Goal: Find contact information: Find contact information

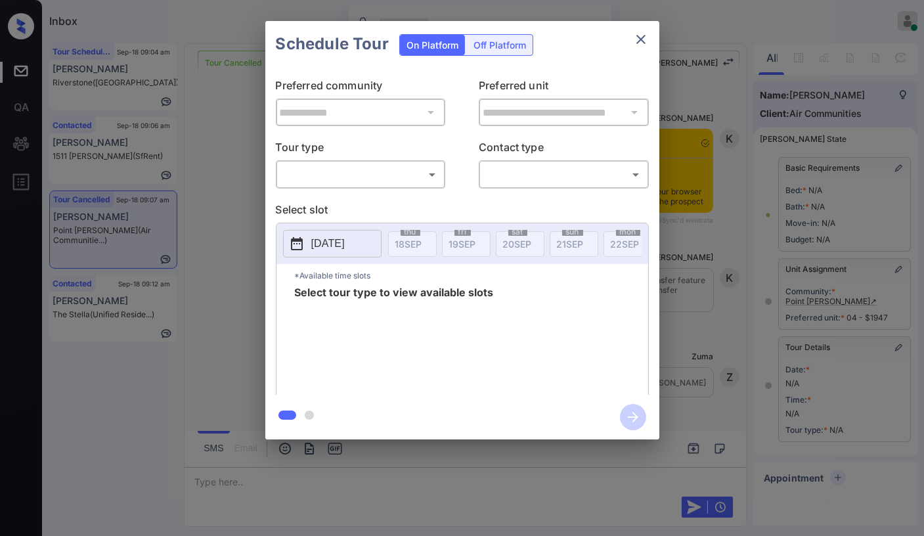
scroll to position [120, 0]
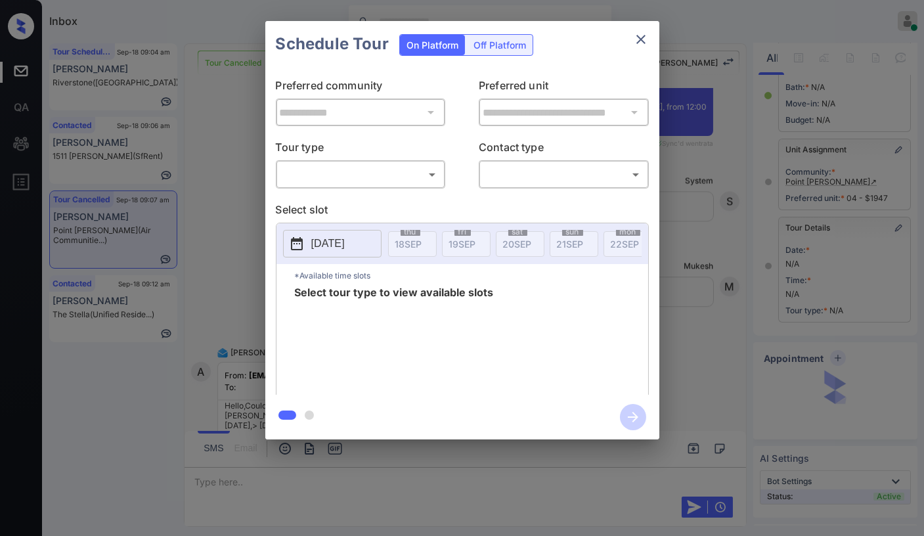
click at [364, 180] on body "Inbox Danielle Dela Cruz Online Set yourself offline Set yourself on break Prof…" at bounding box center [462, 268] width 924 height 536
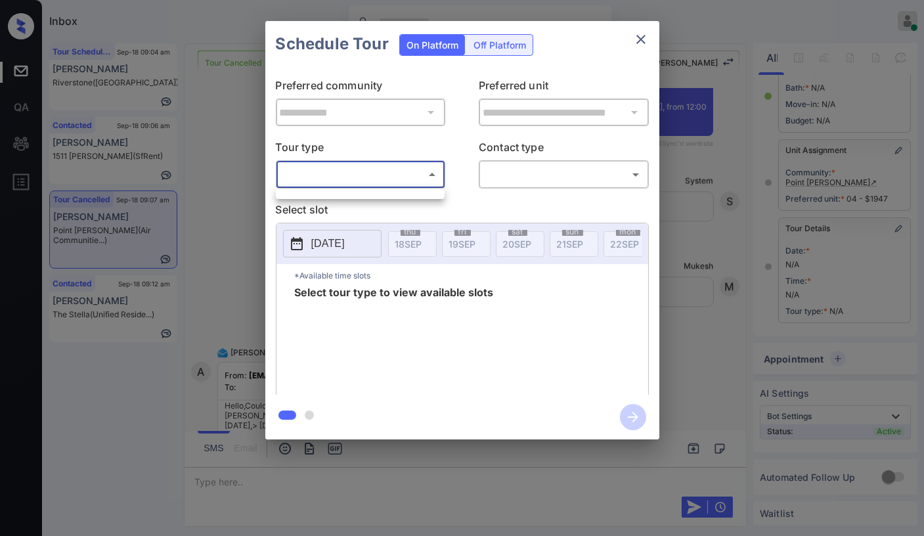
click at [645, 35] on div at bounding box center [462, 268] width 924 height 536
click at [641, 38] on icon "close" at bounding box center [641, 39] width 9 height 9
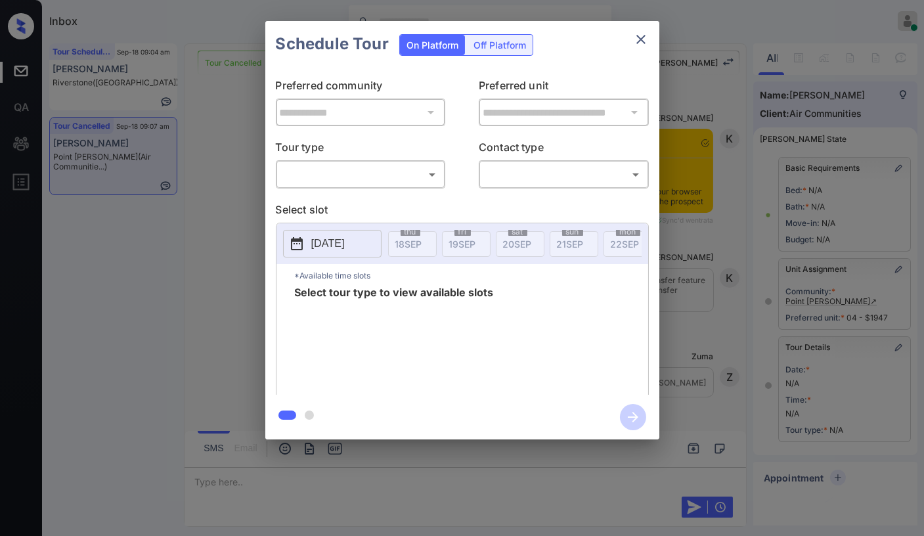
scroll to position [583, 0]
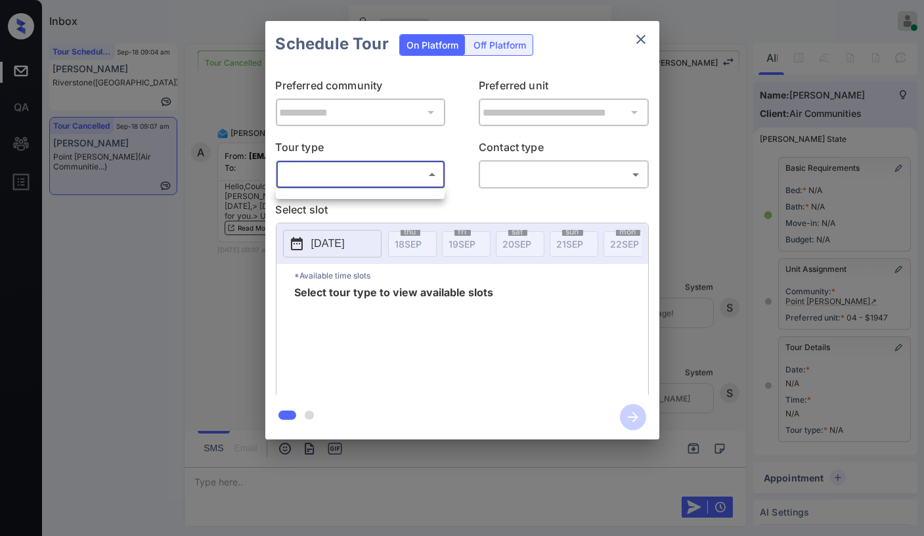
click at [363, 173] on body "Inbox Danielle Dela Cruz Online Set yourself offline Set yourself on break Prof…" at bounding box center [462, 268] width 924 height 536
click at [639, 42] on div at bounding box center [462, 268] width 924 height 536
click at [637, 39] on icon "close" at bounding box center [641, 40] width 16 height 16
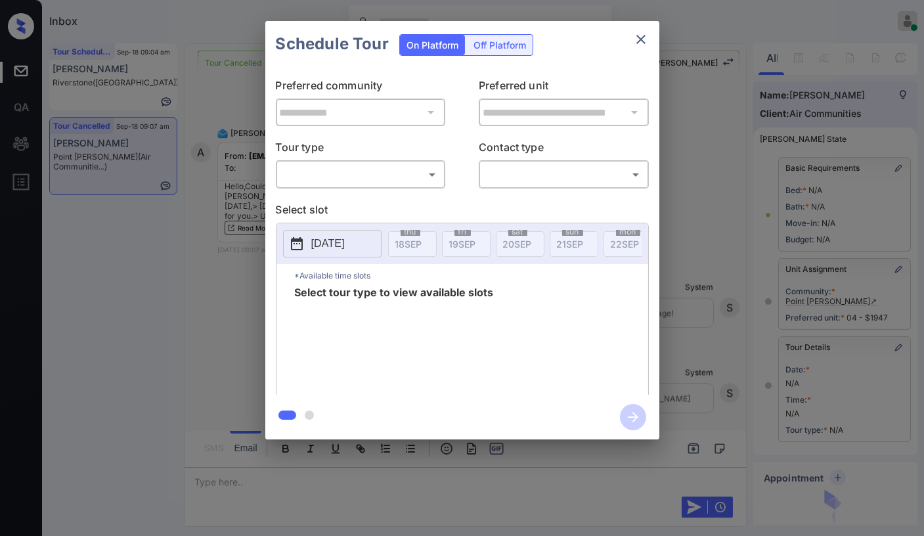
scroll to position [583, 0]
click at [413, 170] on body "Inbox Danielle Dela Cruz Online Set yourself offline Set yourself on break Prof…" at bounding box center [462, 268] width 924 height 536
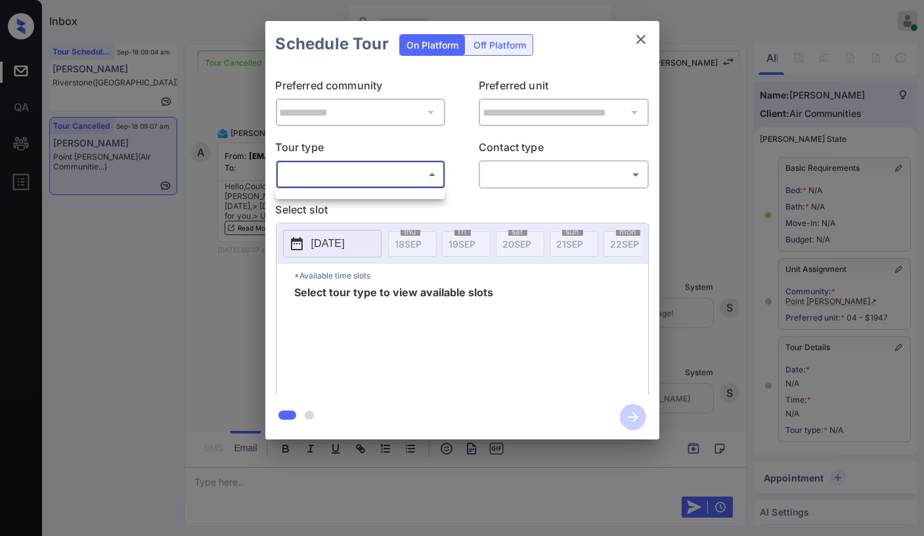
click at [493, 38] on div at bounding box center [462, 268] width 924 height 536
click at [512, 51] on div "Off Platform" at bounding box center [500, 45] width 66 height 20
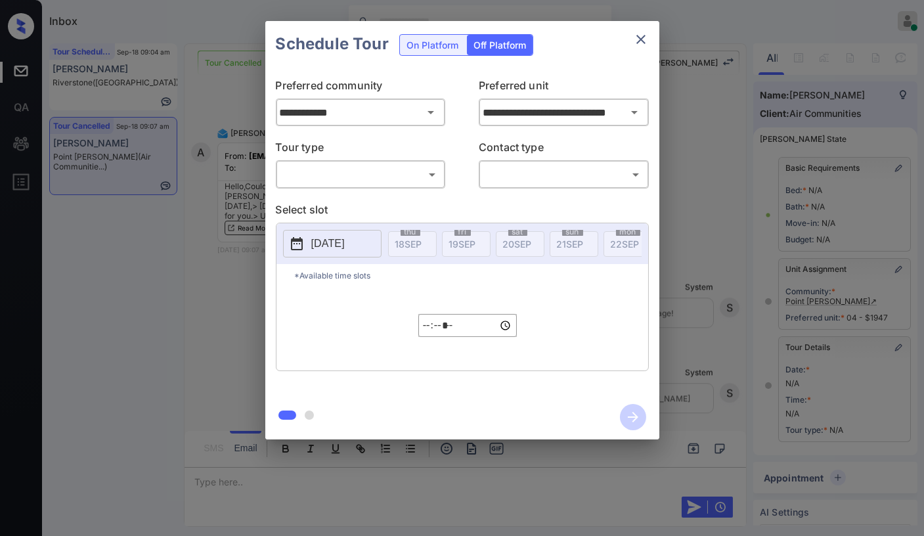
click at [445, 42] on div "On Platform" at bounding box center [432, 45] width 65 height 20
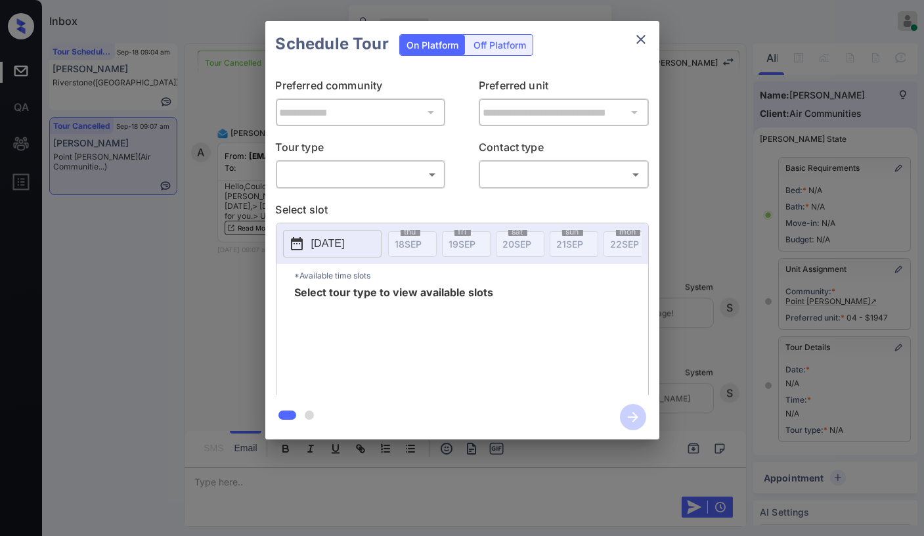
click at [359, 166] on body "Inbox Danielle Dela Cruz Online Set yourself offline Set yourself on break Prof…" at bounding box center [462, 268] width 924 height 536
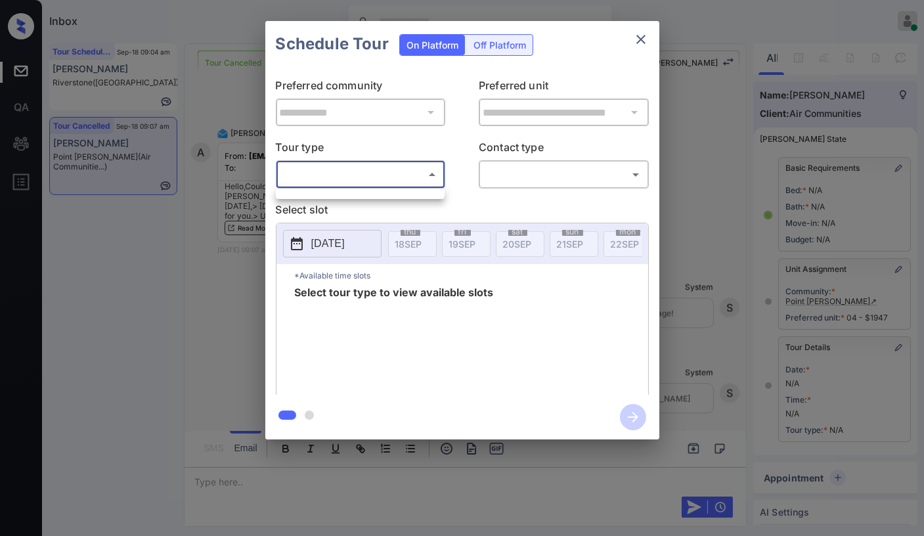
click at [330, 250] on div at bounding box center [462, 268] width 924 height 536
click at [641, 38] on icon "close" at bounding box center [641, 39] width 9 height 9
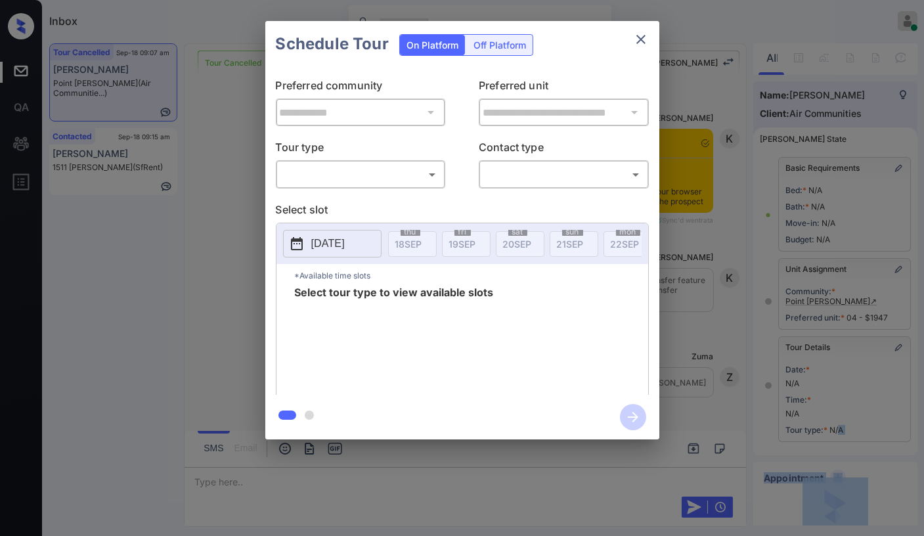
scroll to position [120, 0]
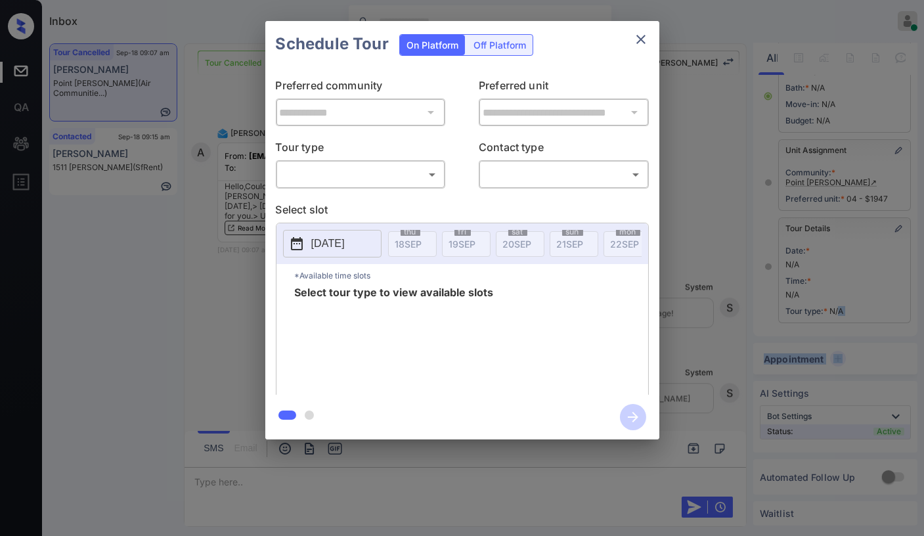
click at [360, 182] on body "Inbox Danielle Dela Cruz Online Set yourself offline Set yourself on break Prof…" at bounding box center [462, 268] width 924 height 536
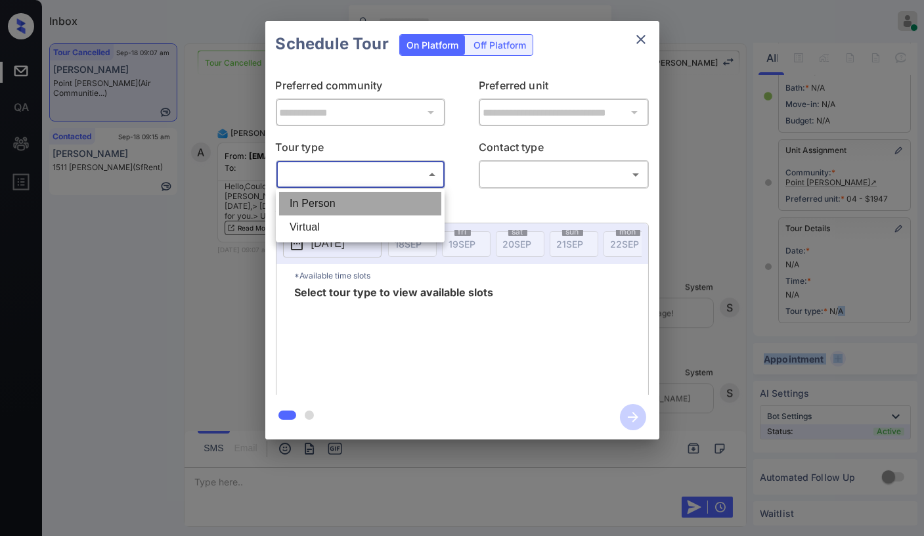
click at [329, 199] on li "In Person" at bounding box center [360, 204] width 162 height 24
type input "********"
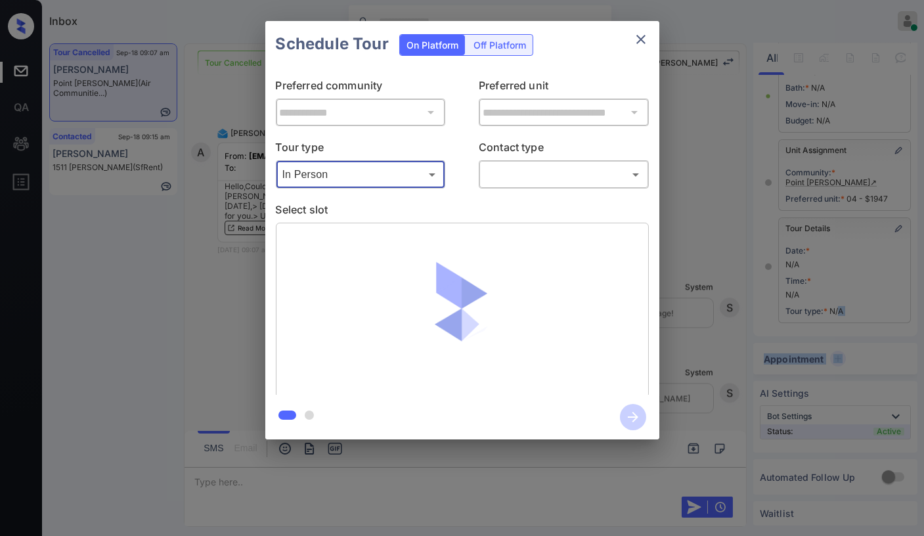
click at [528, 176] on body "Inbox Danielle Dela Cruz Online Set yourself offline Set yourself on break Prof…" at bounding box center [462, 268] width 924 height 536
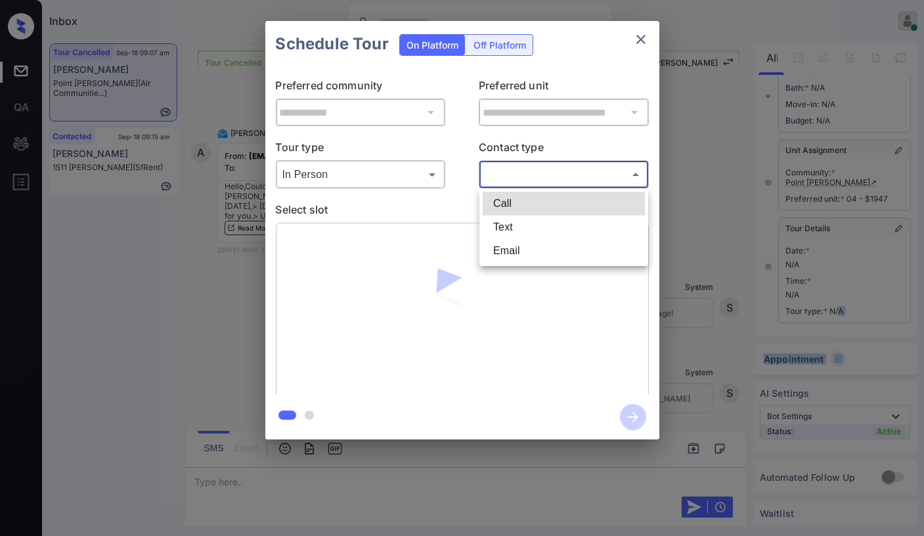
click at [508, 225] on li "Text" at bounding box center [564, 228] width 162 height 24
type input "****"
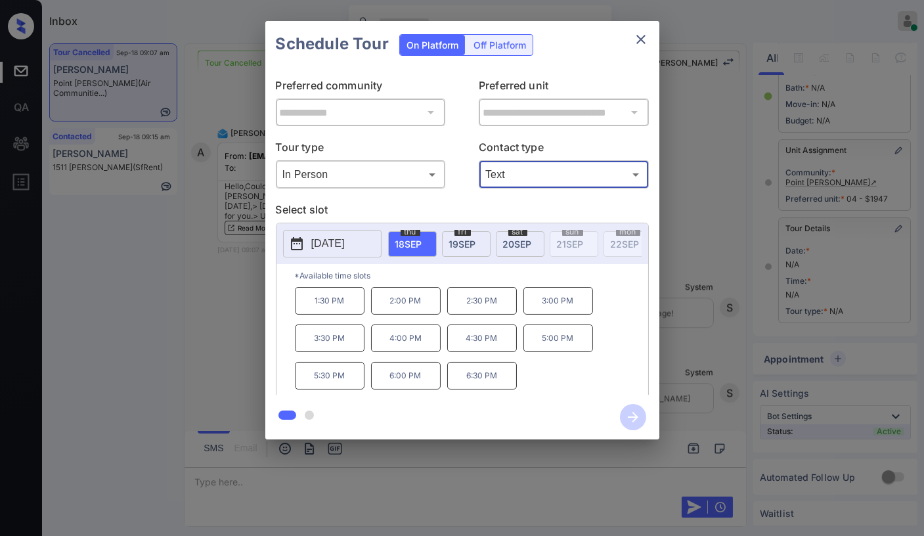
click at [519, 245] on span "20 SEP" at bounding box center [517, 244] width 29 height 11
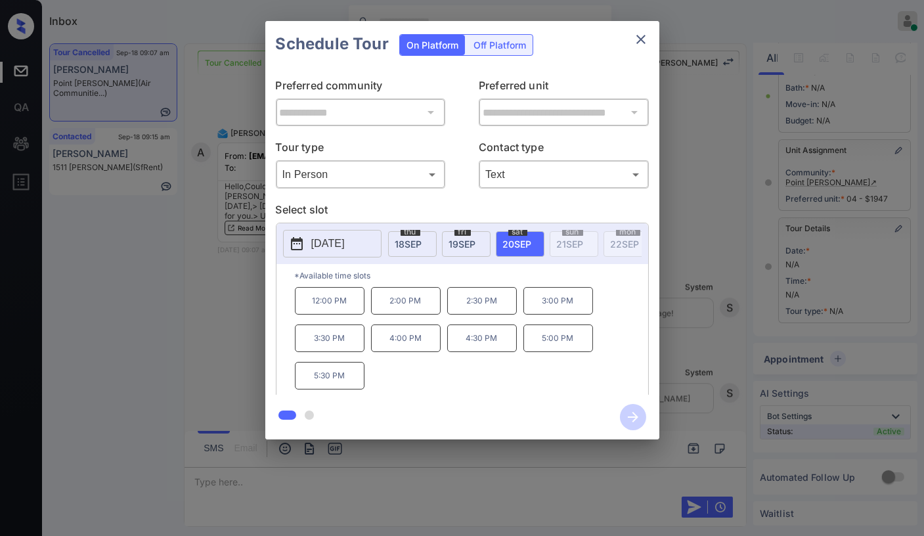
click at [248, 276] on div "**********" at bounding box center [462, 230] width 924 height 461
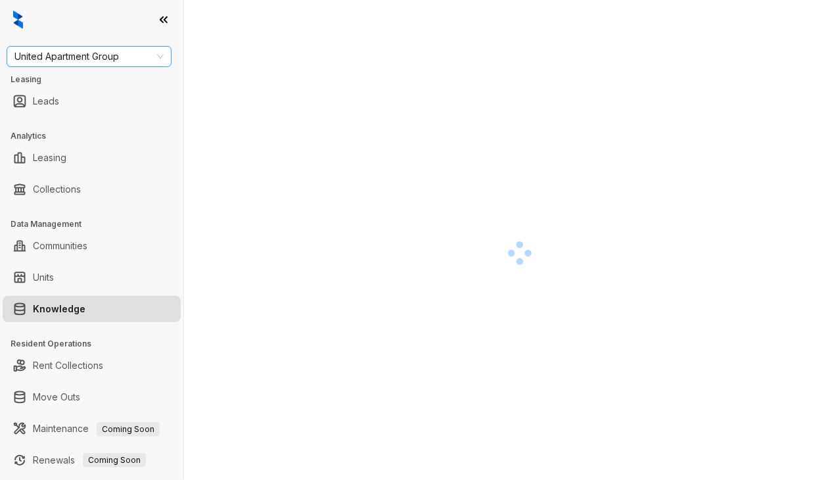
click at [79, 53] on span "United Apartment Group" at bounding box center [88, 57] width 149 height 20
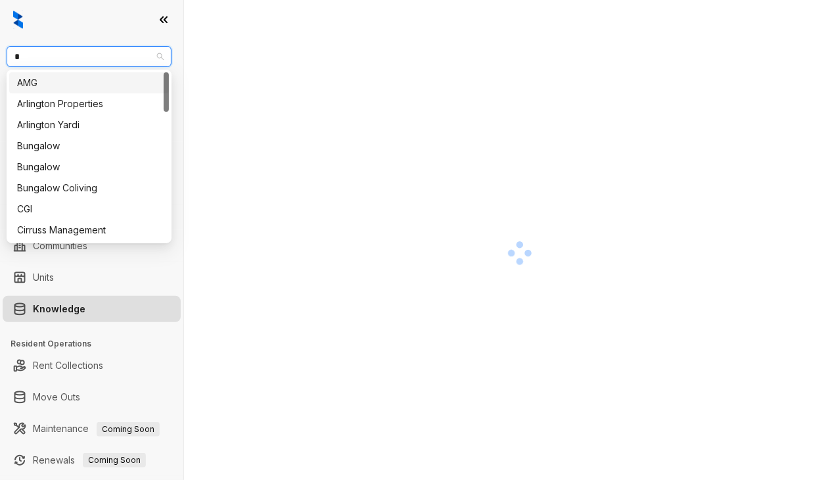
type input "**"
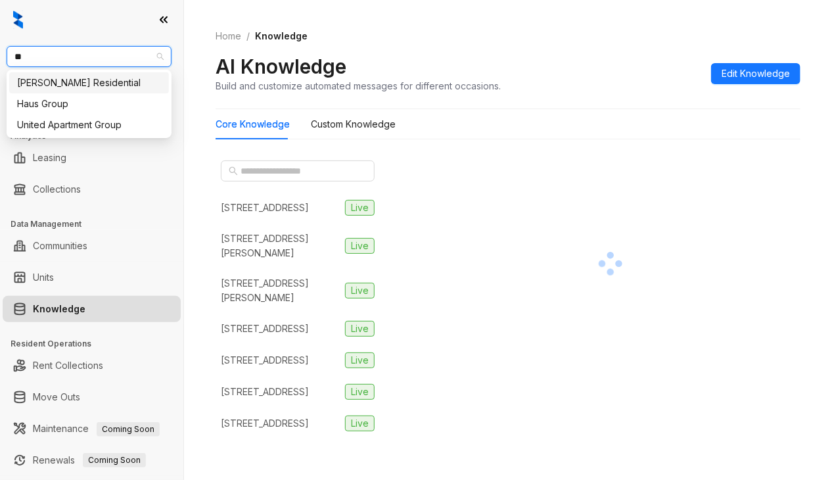
click at [36, 82] on div "[PERSON_NAME] Residential" at bounding box center [89, 83] width 144 height 14
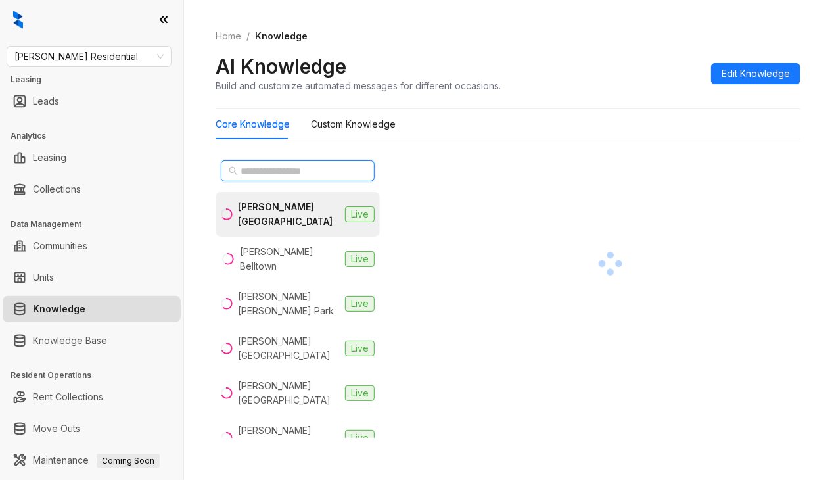
click at [265, 170] on input "text" at bounding box center [298, 171] width 116 height 14
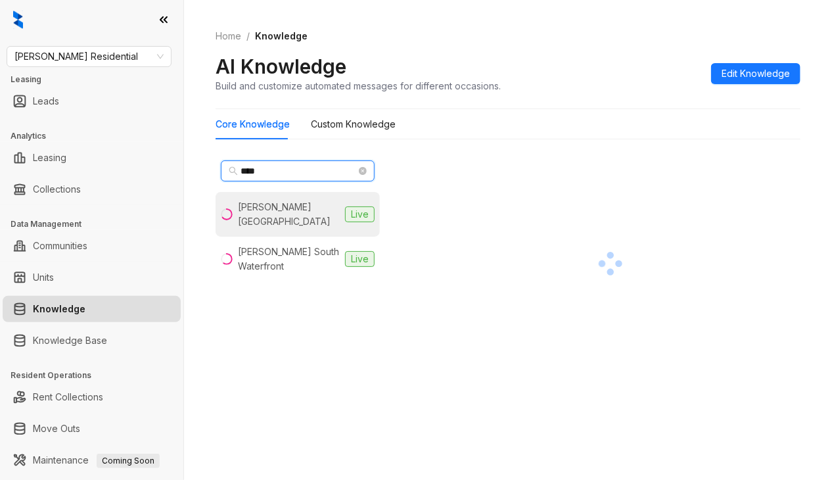
type input "****"
click at [284, 208] on div "[PERSON_NAME] [GEOGRAPHIC_DATA]" at bounding box center [289, 214] width 102 height 29
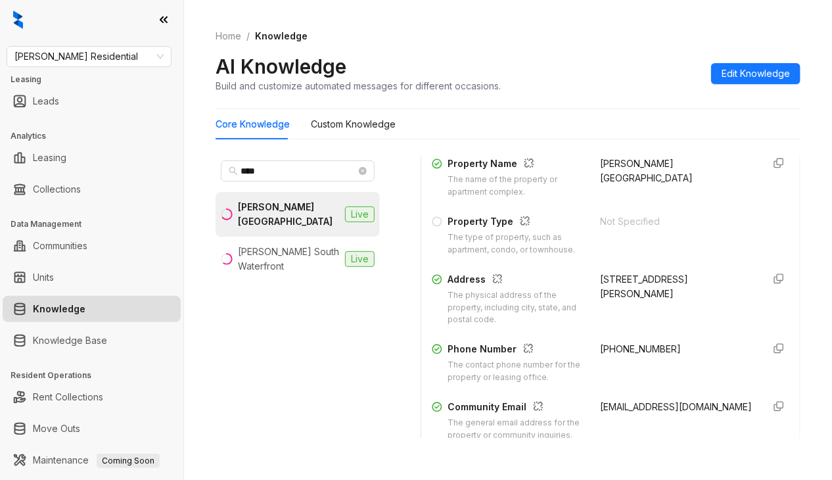
scroll to position [263, 0]
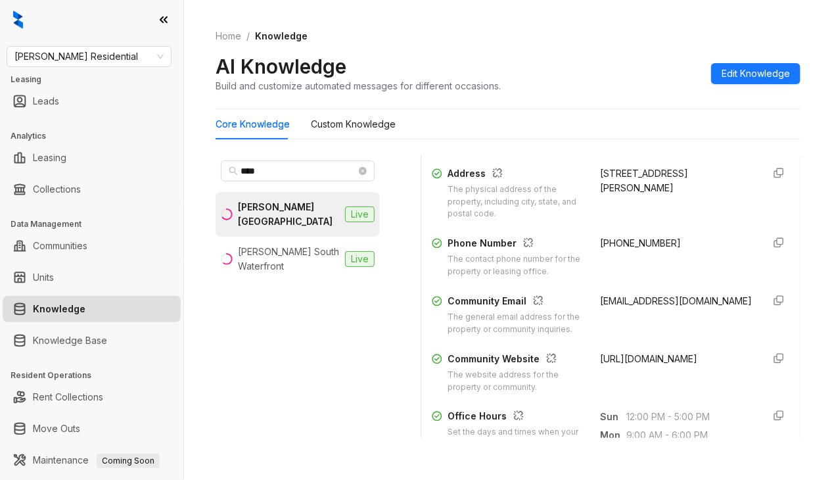
click at [636, 248] on span "[PHONE_NUMBER]" at bounding box center [640, 242] width 81 height 11
copy div "[PHONE_NUMBER]"
